Goal: Information Seeking & Learning: Find contact information

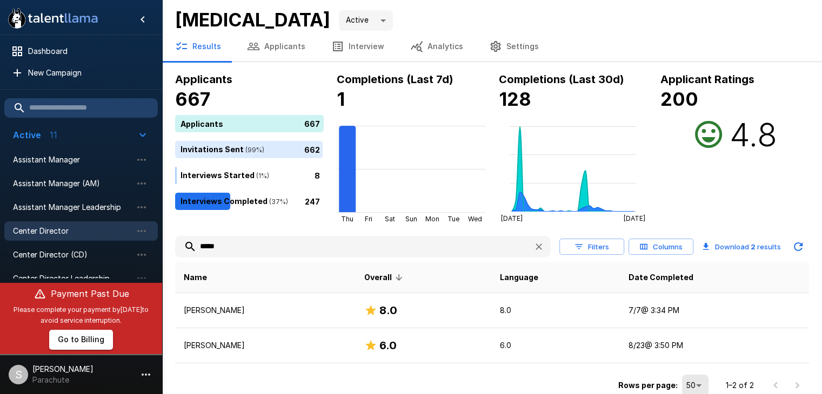
scroll to position [172, 0]
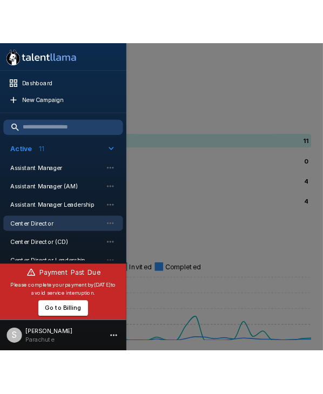
scroll to position [172, 0]
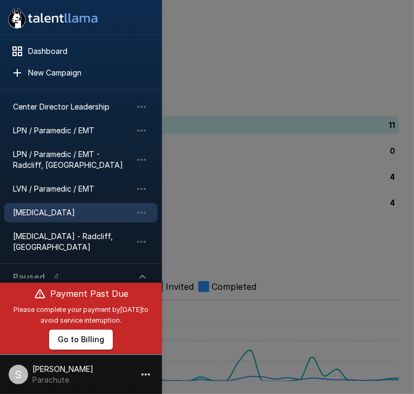
click at [52, 214] on span "[MEDICAL_DATA]" at bounding box center [72, 212] width 119 height 11
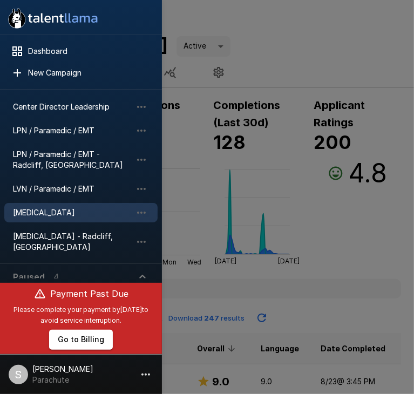
click at [340, 249] on div at bounding box center [207, 197] width 414 height 394
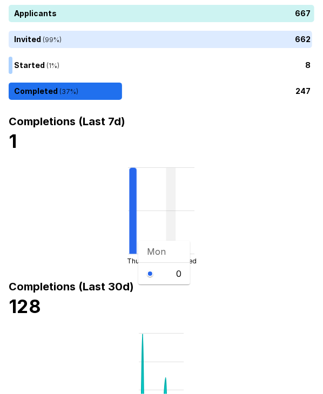
scroll to position [158, 0]
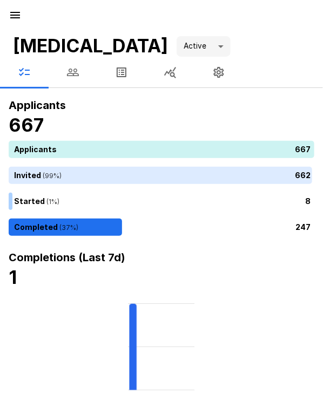
type input "****"
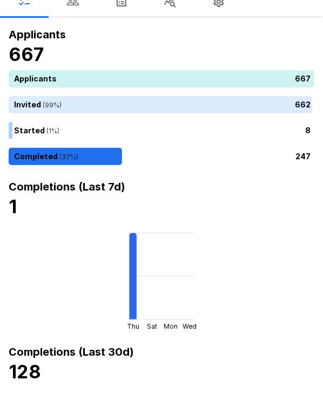
scroll to position [76, 0]
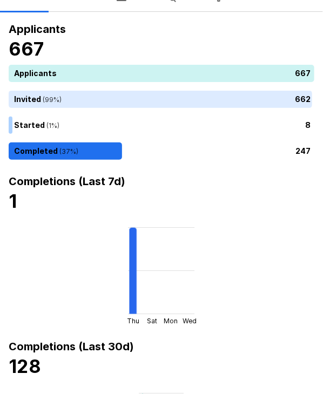
type input "*****"
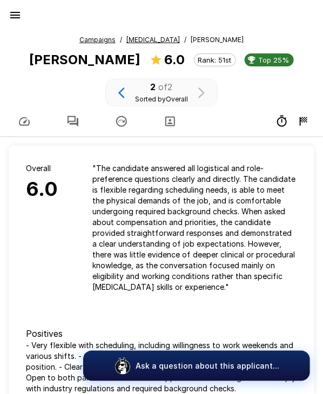
click at [75, 116] on icon "button" at bounding box center [73, 121] width 11 height 11
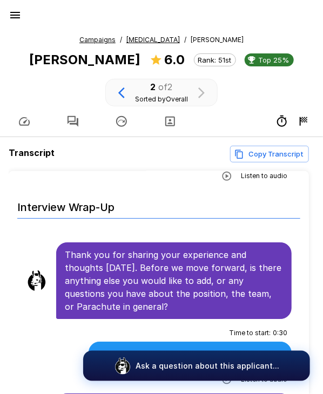
scroll to position [104, 0]
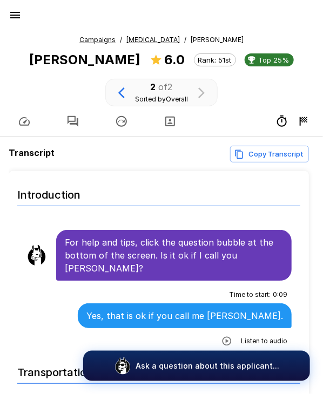
click at [126, 39] on u "[MEDICAL_DATA]" at bounding box center [152, 40] width 53 height 8
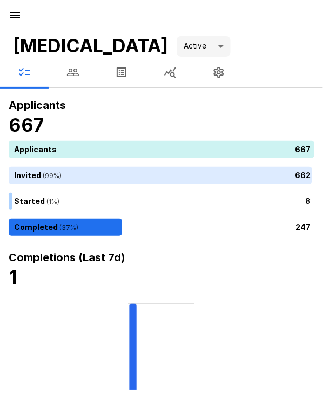
type input "*"
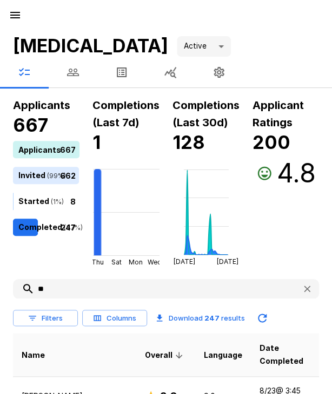
type input "*"
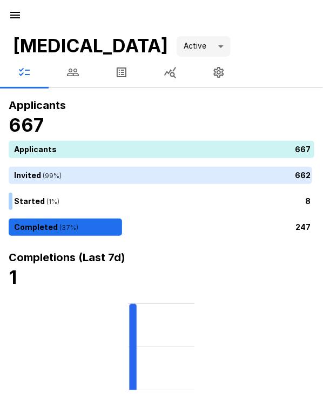
type input "*"
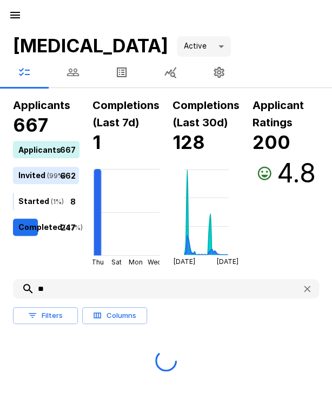
type input "*"
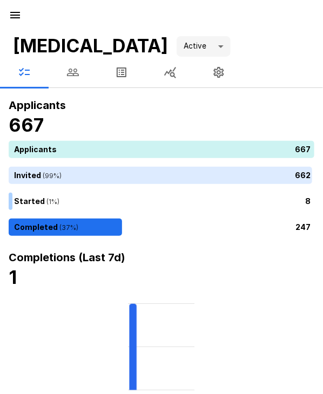
type input "*"
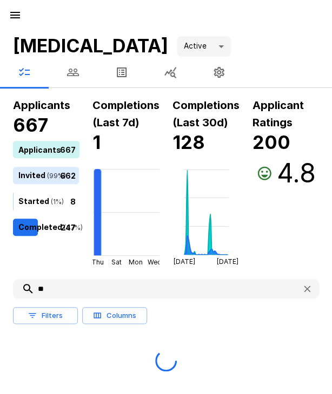
type input "*"
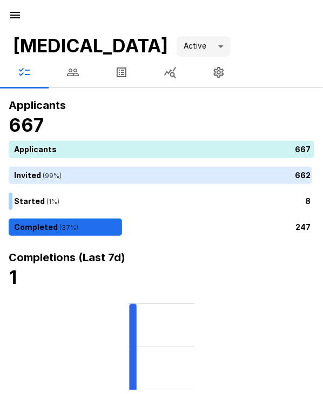
type input "*"
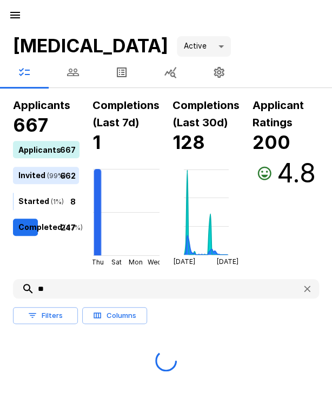
type input "*"
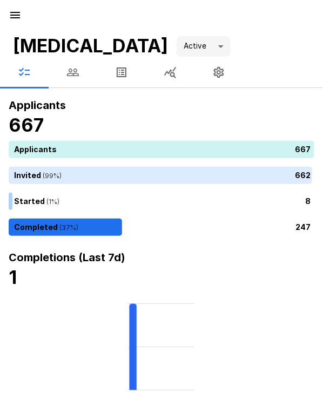
type input "*"
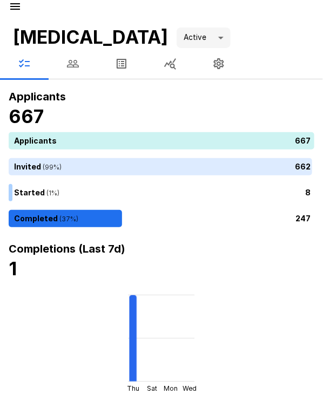
scroll to position [10, 0]
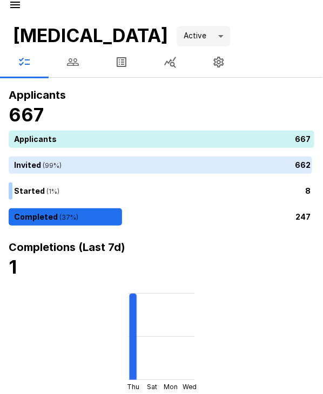
type input "*******"
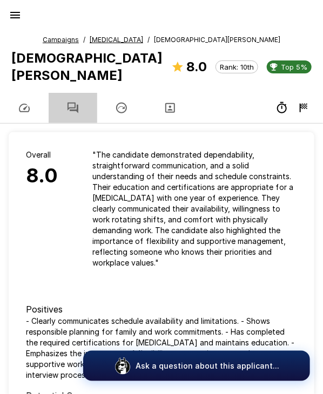
click at [81, 93] on button "button" at bounding box center [73, 108] width 49 height 30
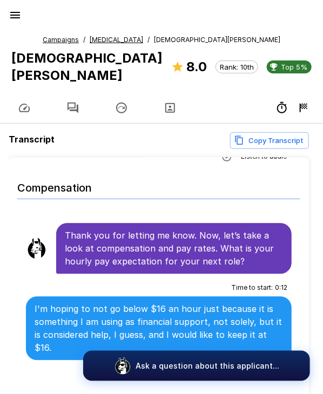
scroll to position [2102, 0]
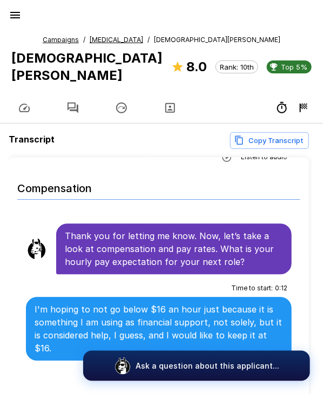
click at [119, 42] on u "[MEDICAL_DATA]" at bounding box center [116, 40] width 53 height 8
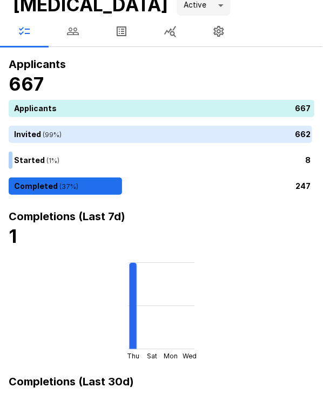
type input "*****"
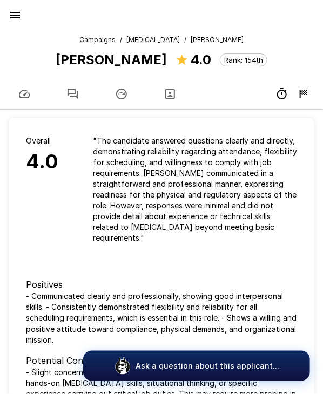
click at [76, 88] on icon "button" at bounding box center [72, 94] width 13 height 13
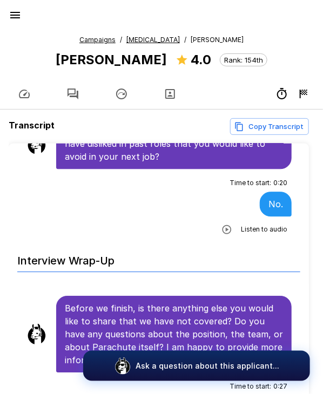
scroll to position [2333, 0]
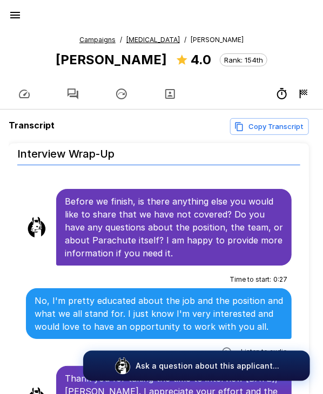
click at [126, 39] on u "[MEDICAL_DATA]" at bounding box center [152, 40] width 53 height 8
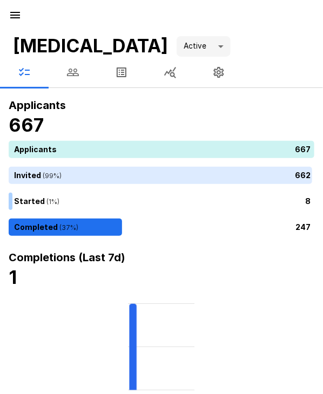
type input "*"
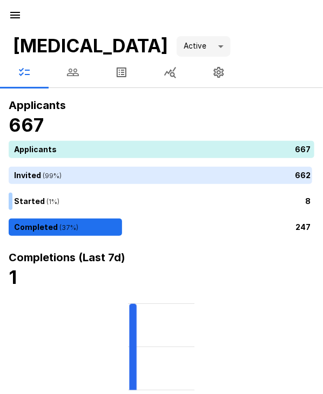
type input "******"
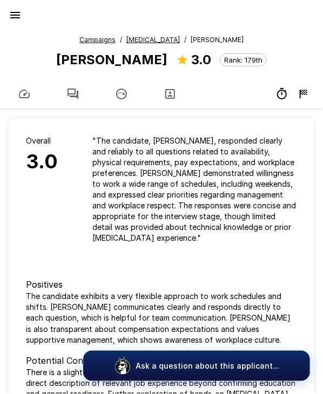
click at [74, 88] on icon "button" at bounding box center [72, 94] width 13 height 13
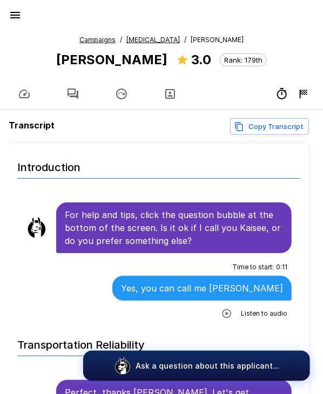
click at [126, 38] on u "[MEDICAL_DATA]" at bounding box center [152, 40] width 53 height 8
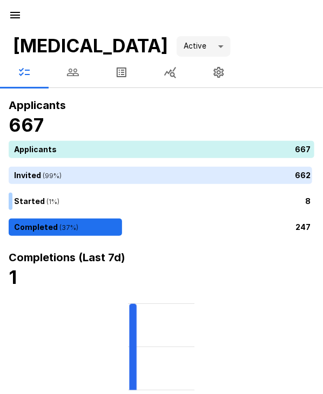
type input "*****"
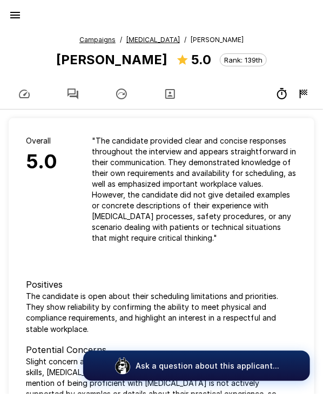
click at [70, 89] on icon "button" at bounding box center [72, 94] width 13 height 13
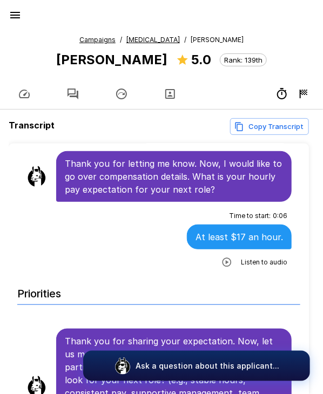
scroll to position [1745, 0]
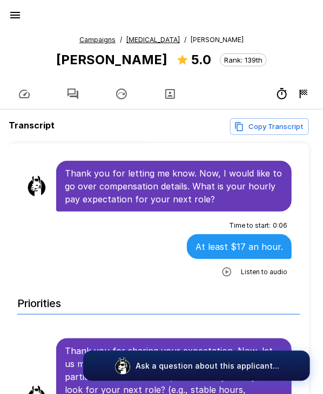
click at [126, 39] on u "[MEDICAL_DATA]" at bounding box center [152, 40] width 53 height 8
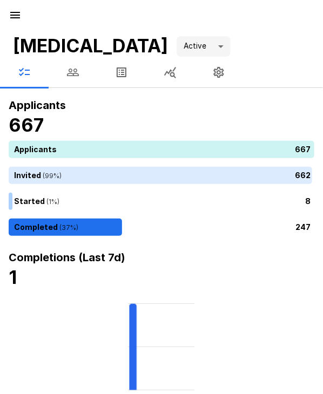
type input "*****"
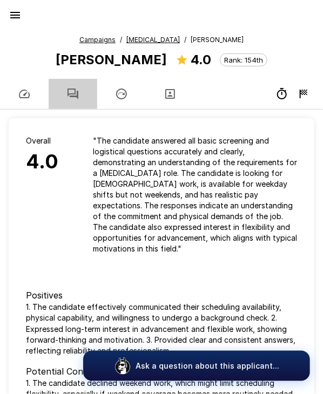
click at [73, 89] on icon "button" at bounding box center [73, 94] width 11 height 11
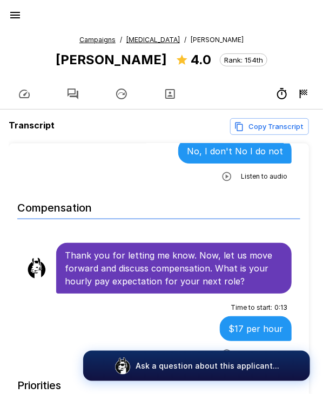
scroll to position [1675, 0]
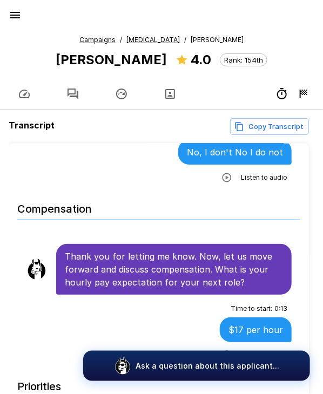
click at [126, 42] on u "[MEDICAL_DATA]" at bounding box center [152, 40] width 53 height 8
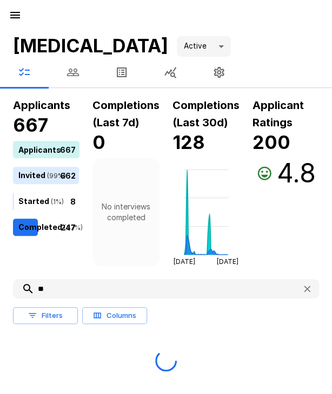
type input "*"
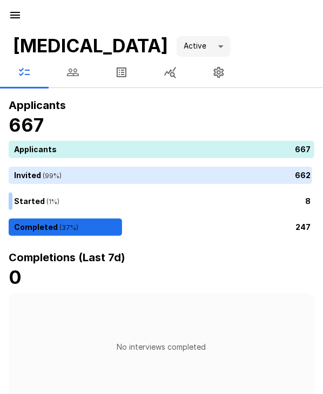
scroll to position [41, 0]
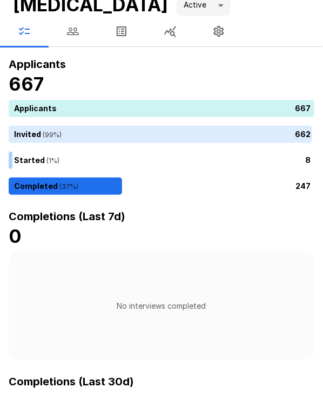
type input "******"
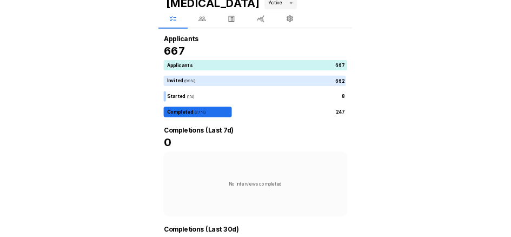
scroll to position [15, 0]
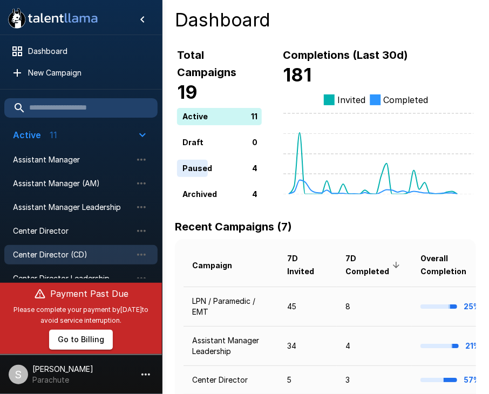
scroll to position [172, 0]
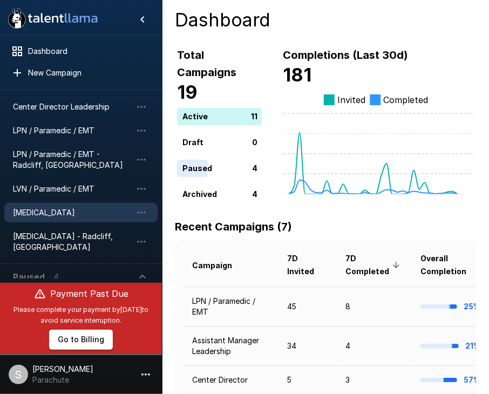
click at [54, 210] on span "[MEDICAL_DATA]" at bounding box center [72, 212] width 119 height 11
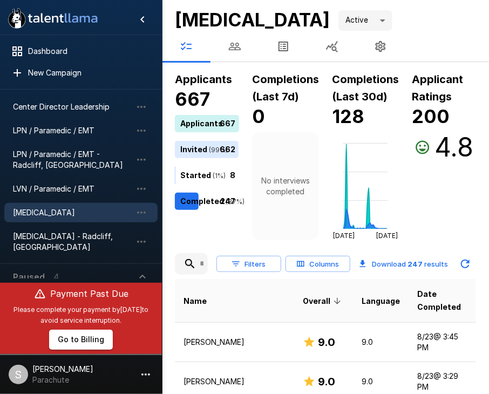
click at [193, 265] on input "text" at bounding box center [191, 263] width 33 height 19
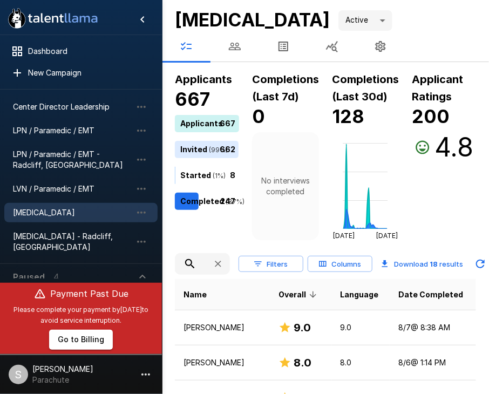
click at [193, 265] on input "**" at bounding box center [189, 263] width 29 height 19
type input "**"
click at [215, 264] on icon "button" at bounding box center [218, 264] width 11 height 11
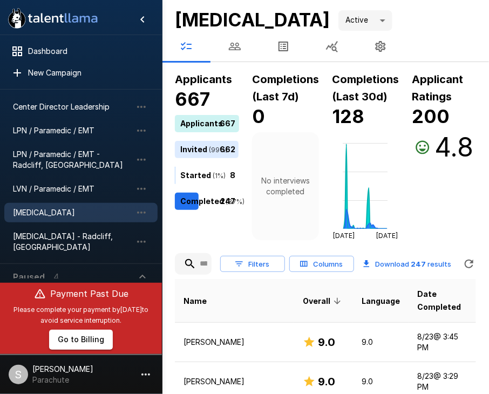
click at [207, 264] on input "text" at bounding box center [193, 263] width 37 height 19
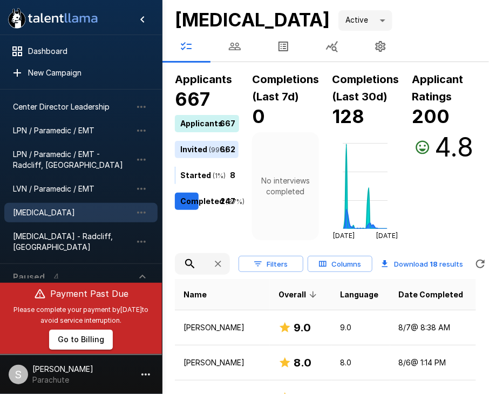
scroll to position [0, 17]
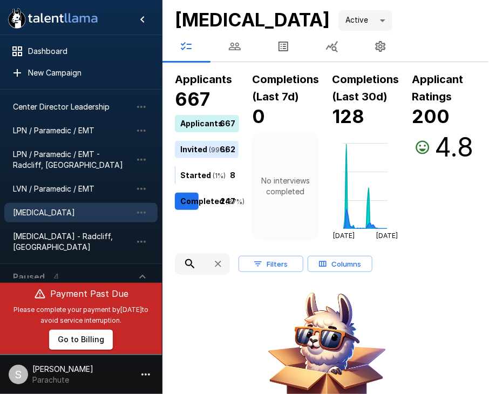
type input "****"
click at [218, 263] on icon "button" at bounding box center [218, 264] width 6 height 6
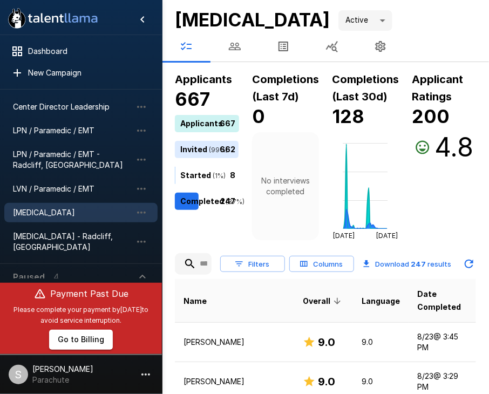
click at [201, 263] on input "text" at bounding box center [193, 263] width 37 height 19
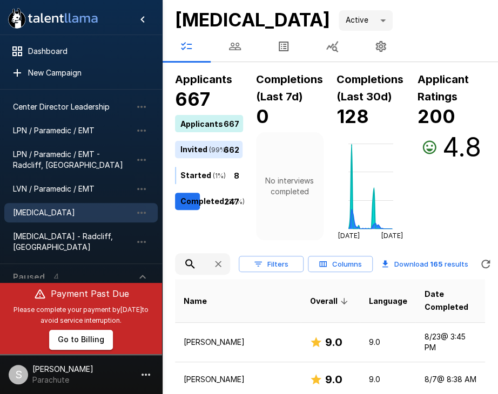
scroll to position [0, 12]
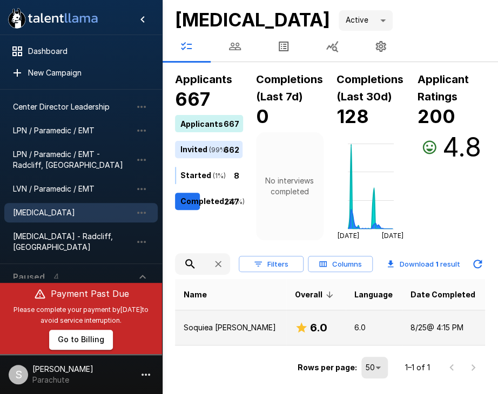
type input "***"
click at [220, 323] on p "Soquiea [PERSON_NAME]" at bounding box center [231, 328] width 94 height 11
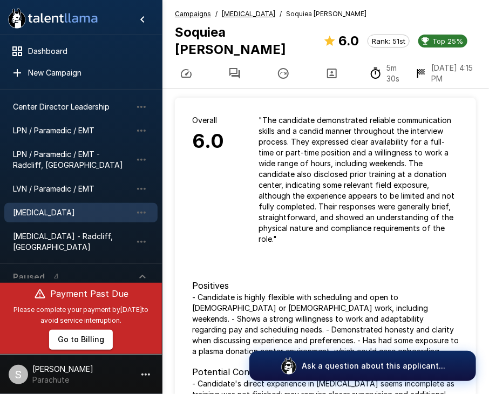
click at [229, 67] on icon "button" at bounding box center [235, 73] width 13 height 13
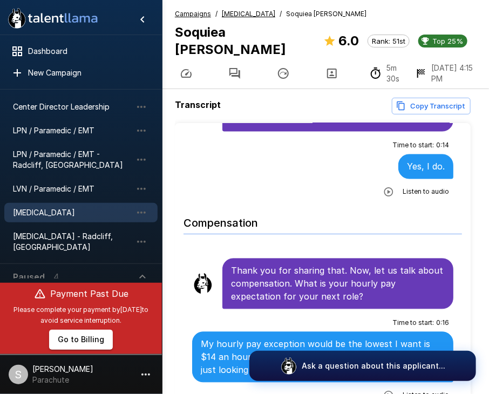
scroll to position [1974, 0]
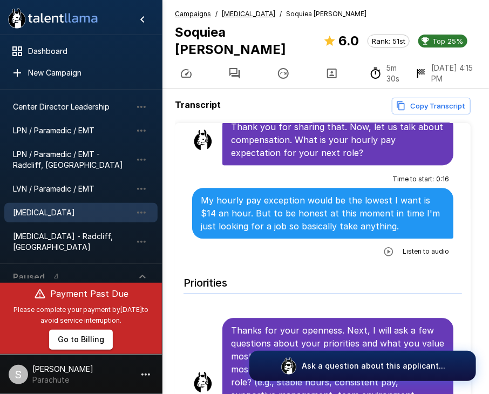
click at [333, 67] on icon "button" at bounding box center [332, 73] width 13 height 13
